Goal: Use online tool/utility: Utilize a website feature to perform a specific function

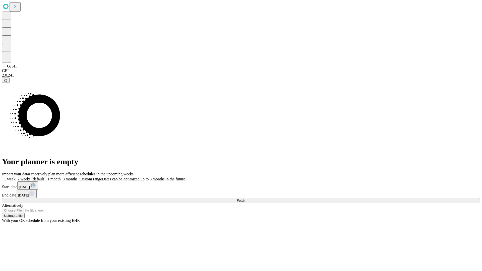
click at [61, 177] on label "1 month" at bounding box center [52, 179] width 15 height 4
click at [245, 199] on span "Fetch" at bounding box center [241, 201] width 8 height 4
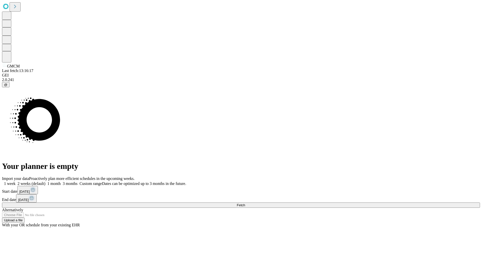
click at [61, 182] on label "1 month" at bounding box center [52, 184] width 15 height 4
click at [245, 203] on span "Fetch" at bounding box center [241, 205] width 8 height 4
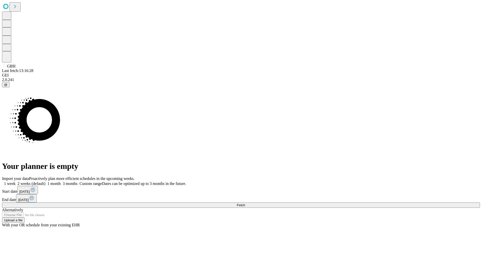
click at [61, 182] on label "1 month" at bounding box center [52, 184] width 15 height 4
click at [245, 203] on span "Fetch" at bounding box center [241, 205] width 8 height 4
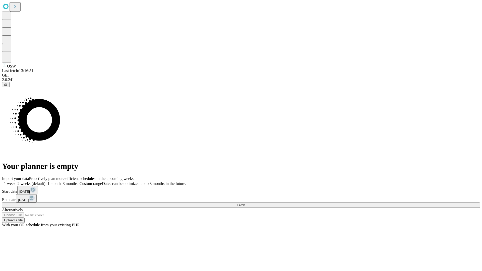
click at [245, 203] on span "Fetch" at bounding box center [241, 205] width 8 height 4
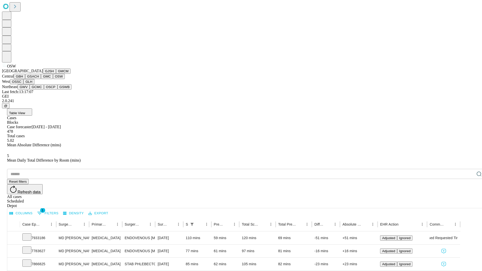
click at [24, 84] on button "OSSC" at bounding box center [17, 81] width 14 height 5
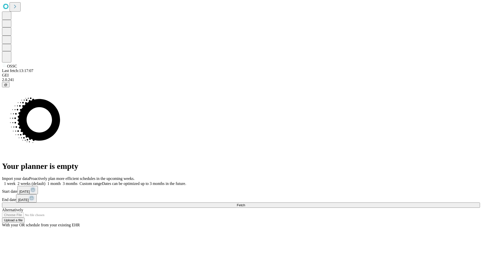
click at [245, 203] on span "Fetch" at bounding box center [241, 205] width 8 height 4
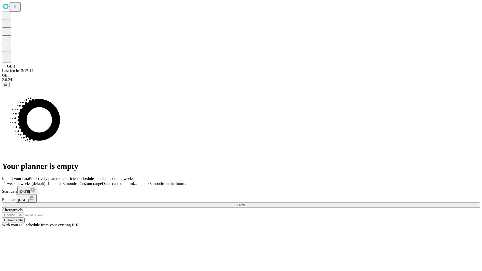
click at [61, 182] on label "1 month" at bounding box center [52, 184] width 15 height 4
click at [245, 203] on span "Fetch" at bounding box center [241, 205] width 8 height 4
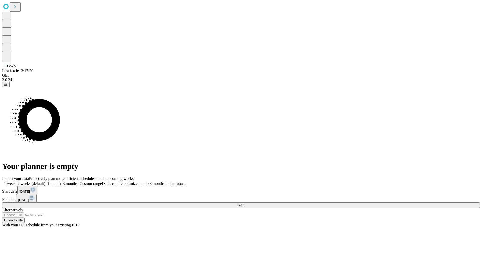
click at [245, 203] on span "Fetch" at bounding box center [241, 205] width 8 height 4
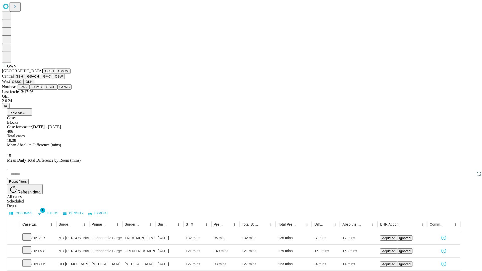
click at [39, 90] on button "GCMC" at bounding box center [37, 86] width 14 height 5
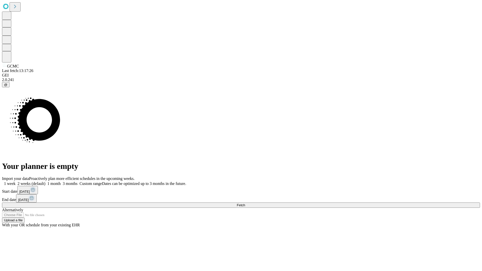
click at [245, 203] on span "Fetch" at bounding box center [241, 205] width 8 height 4
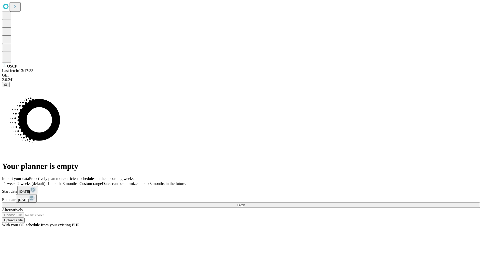
click at [61, 182] on label "1 month" at bounding box center [52, 184] width 15 height 4
click at [245, 203] on span "Fetch" at bounding box center [241, 205] width 8 height 4
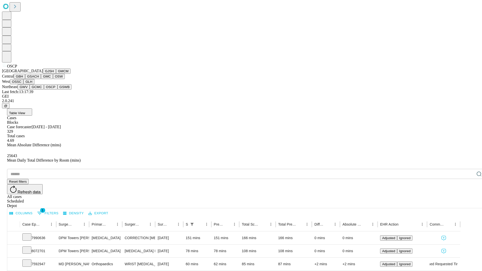
click at [57, 90] on button "GSWB" at bounding box center [64, 86] width 14 height 5
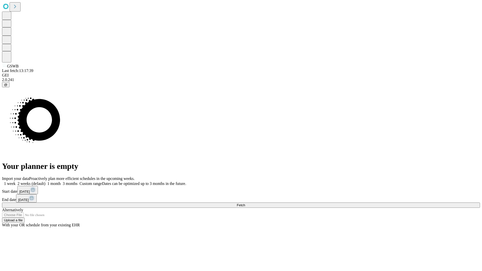
click at [245, 203] on span "Fetch" at bounding box center [241, 205] width 8 height 4
